Goal: Entertainment & Leisure: Consume media (video, audio)

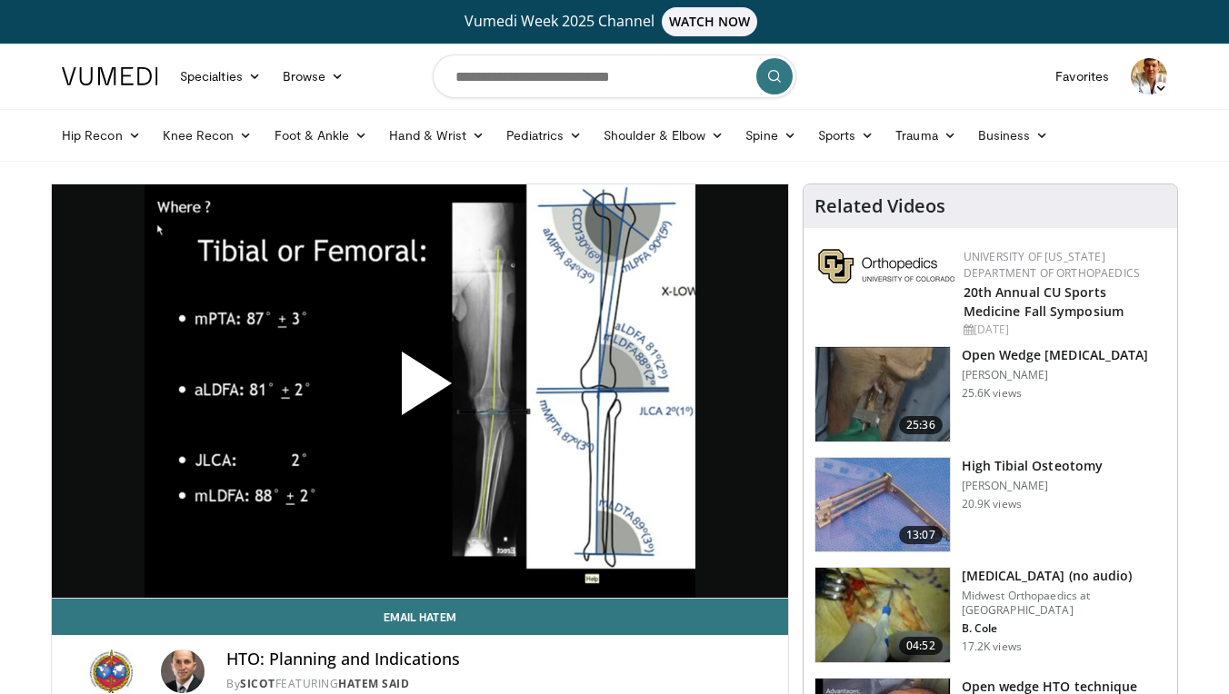
click at [420, 391] on span "Video Player" at bounding box center [420, 391] width 0 height 0
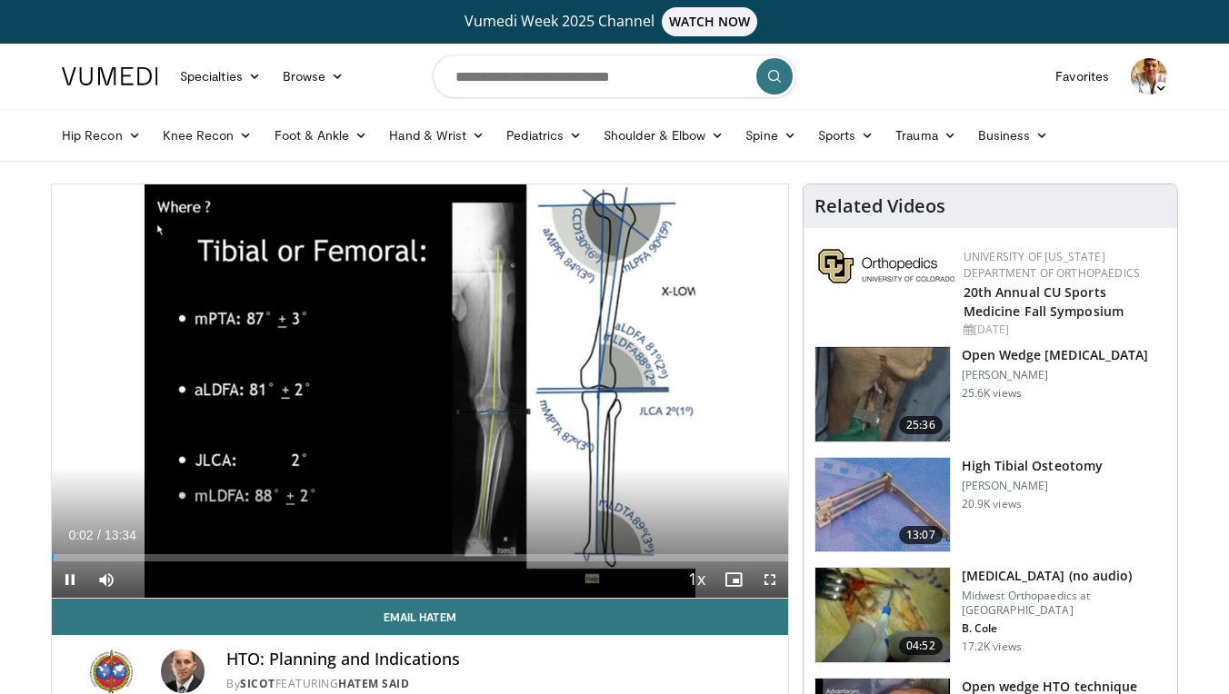
click at [769, 580] on span "Video Player" at bounding box center [770, 580] width 36 height 36
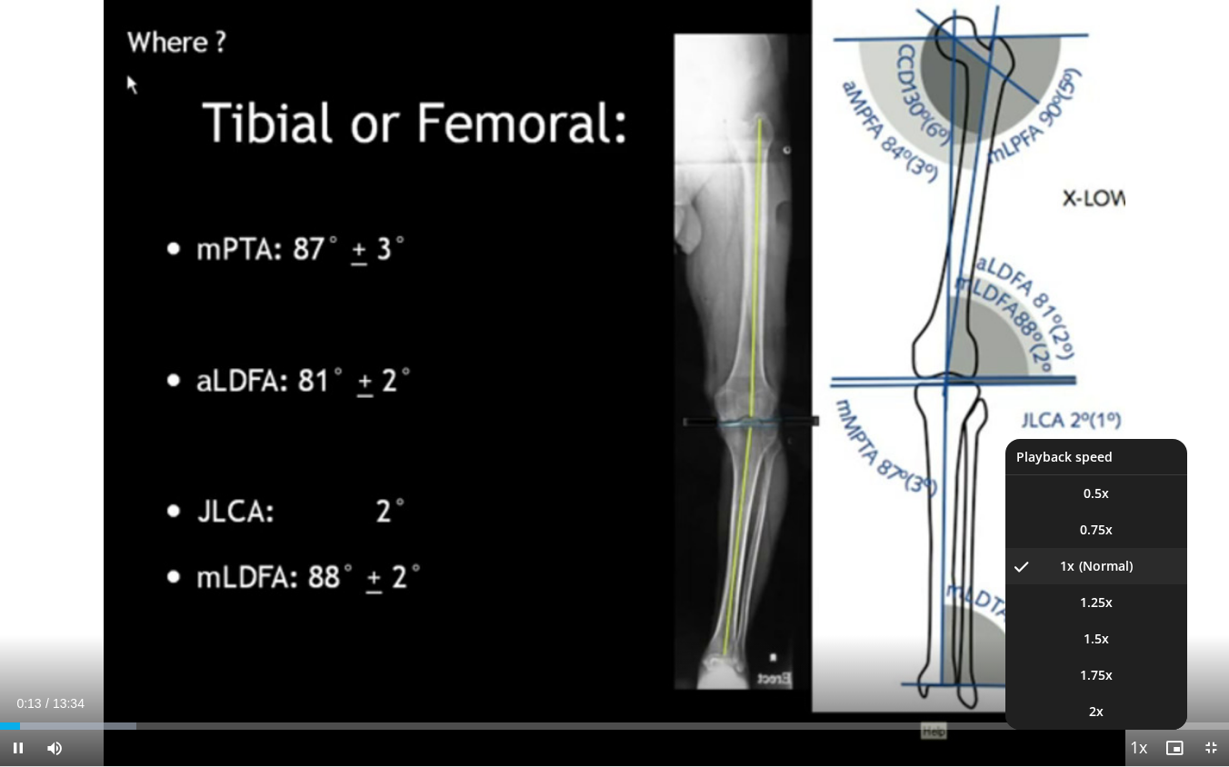
click at [1136, 693] on span "Video Player" at bounding box center [1137, 749] width 25 height 36
click at [1110, 601] on span "1.25x" at bounding box center [1096, 602] width 33 height 18
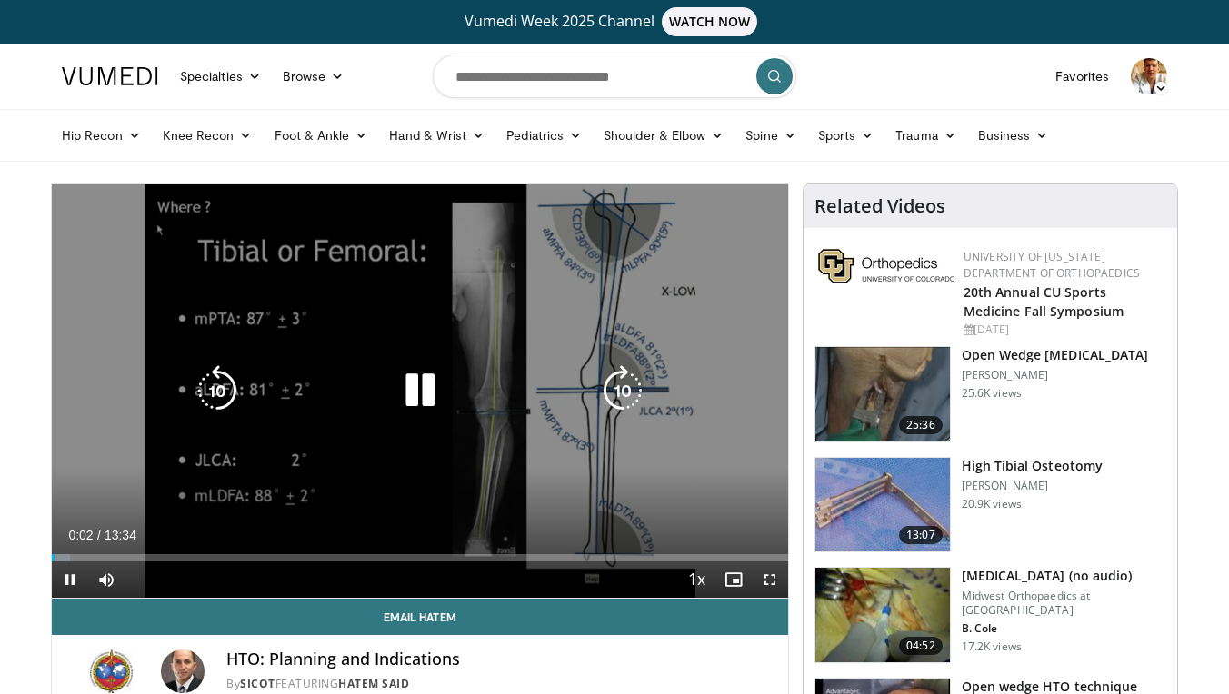
click at [430, 391] on icon "Video Player" at bounding box center [419, 390] width 51 height 51
